Goal: Navigation & Orientation: Find specific page/section

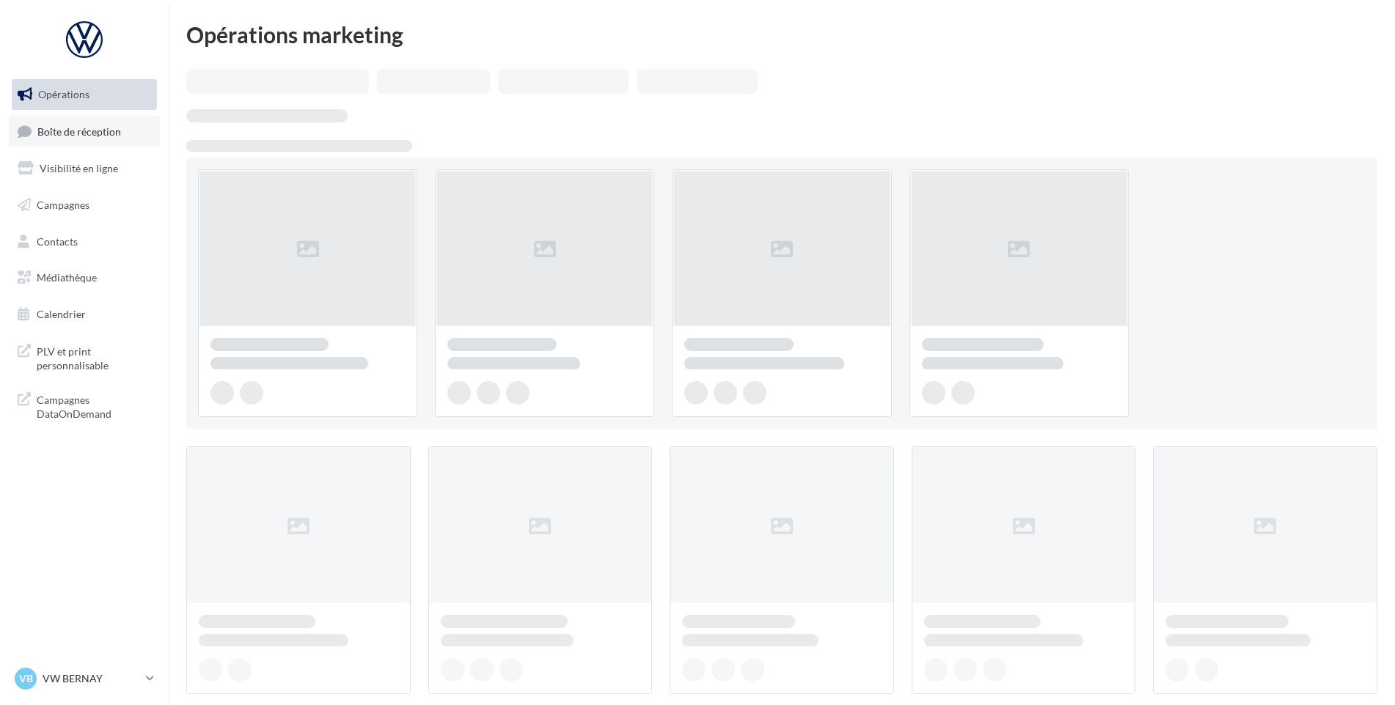
click at [71, 121] on link "Boîte de réception" at bounding box center [84, 132] width 151 height 32
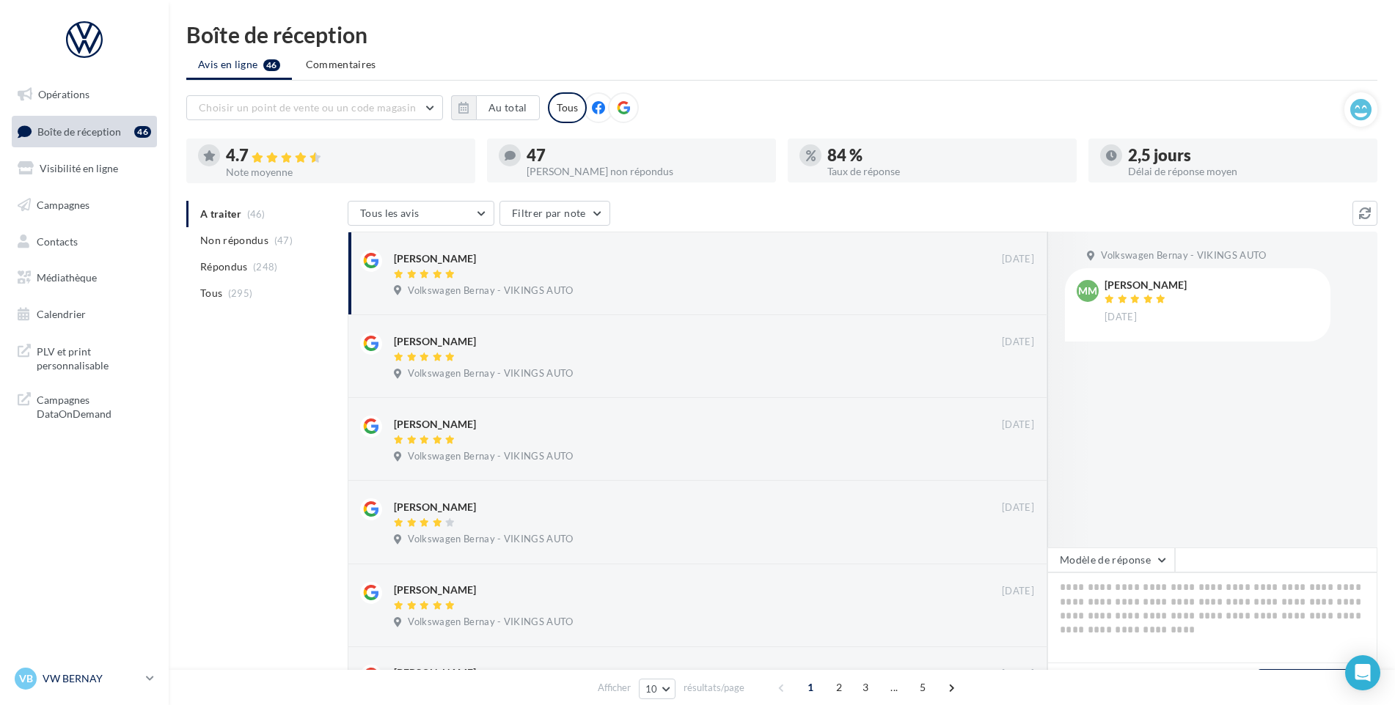
click at [96, 679] on p "VW BERNAY" at bounding box center [92, 679] width 98 height 15
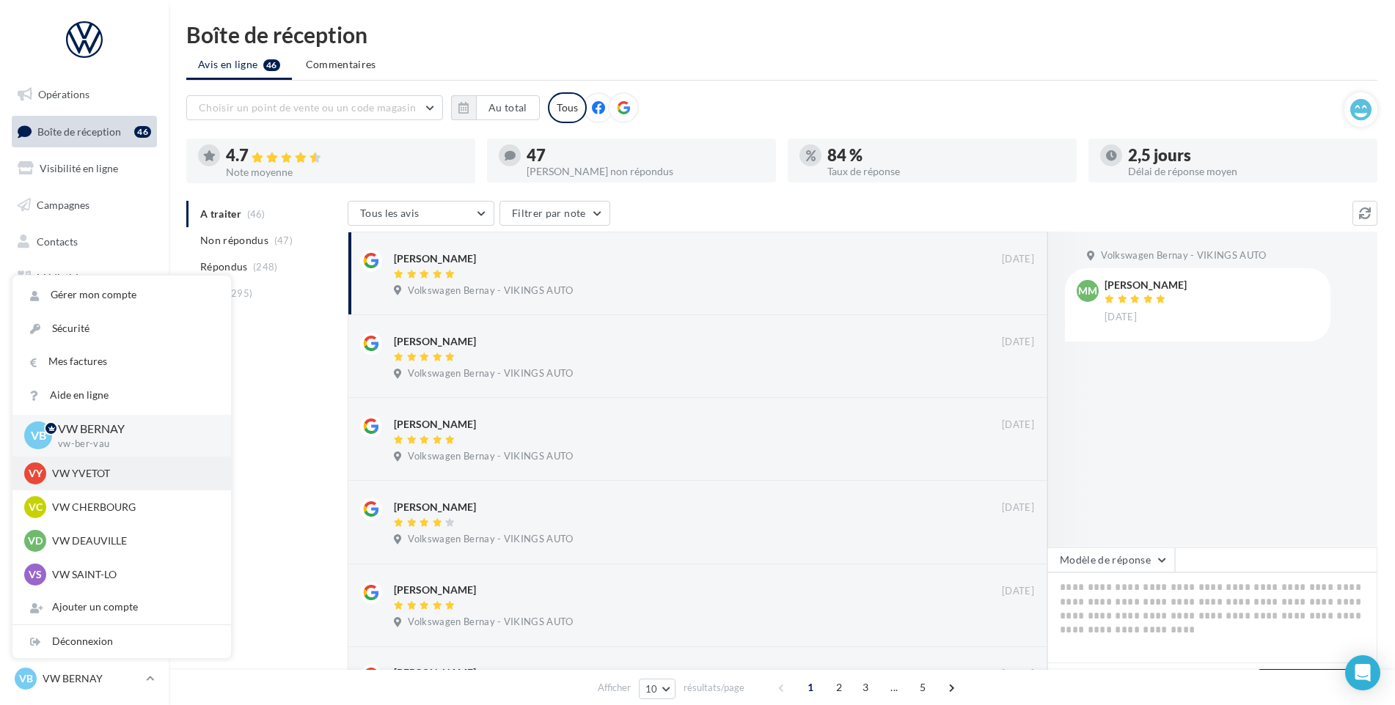
click at [84, 458] on div "VY VW YVETOT vw-yve-vau" at bounding box center [121, 474] width 219 height 34
click at [75, 469] on p "VW YVETOT" at bounding box center [132, 473] width 161 height 15
